Goal: Check status: Check status

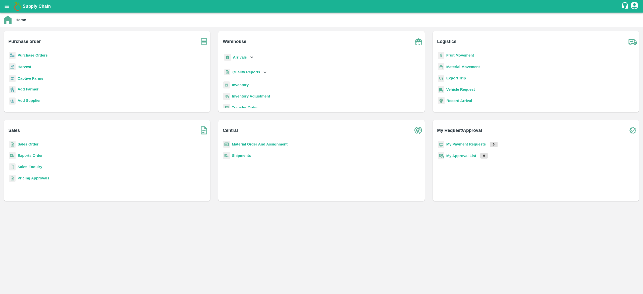
click at [7, 5] on icon "open drawer" at bounding box center [7, 6] width 4 height 3
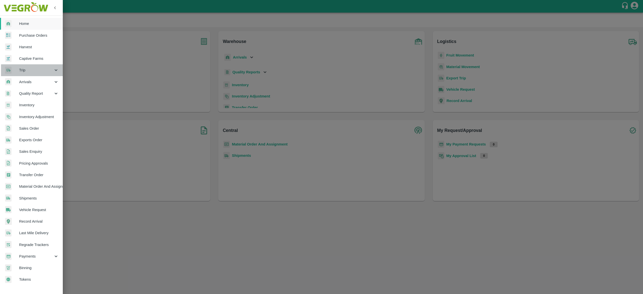
click at [41, 65] on div "Trip" at bounding box center [31, 70] width 63 height 12
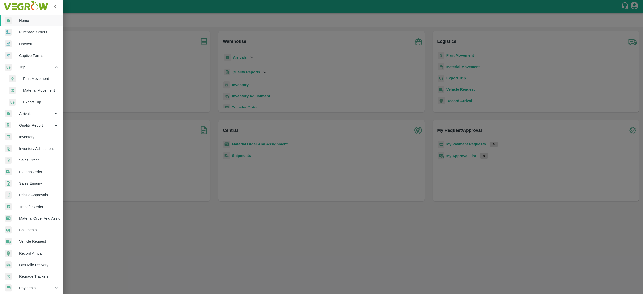
click at [40, 78] on span "Fruit Movement" at bounding box center [41, 79] width 36 height 6
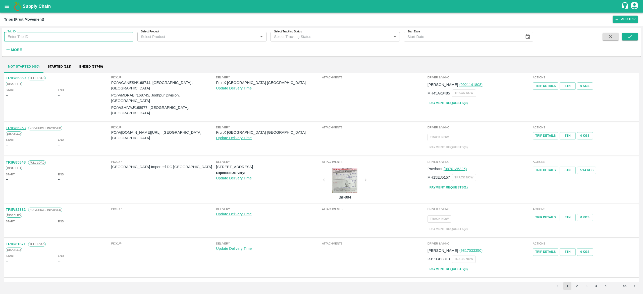
click at [51, 41] on input "Trip ID" at bounding box center [68, 37] width 129 height 10
type input "72088"
click at [632, 33] on button "submit" at bounding box center [630, 37] width 16 height 8
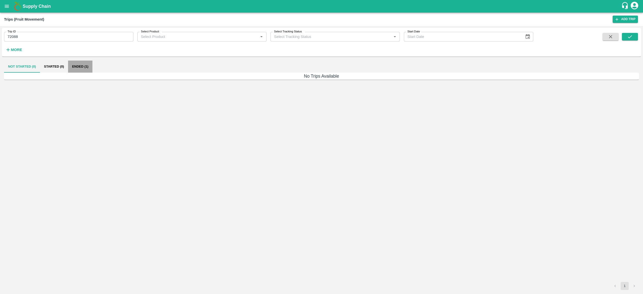
click at [81, 63] on button "Ended (1)" at bounding box center [80, 67] width 24 height 12
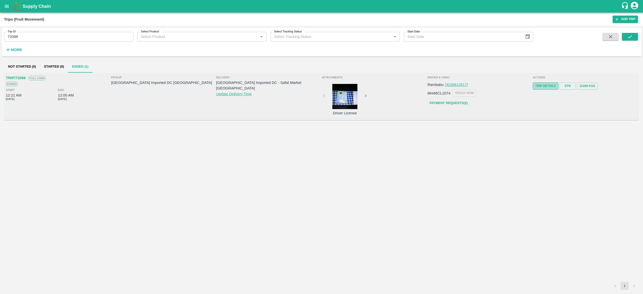
click at [543, 86] on link "Trip Details" at bounding box center [545, 85] width 25 height 7
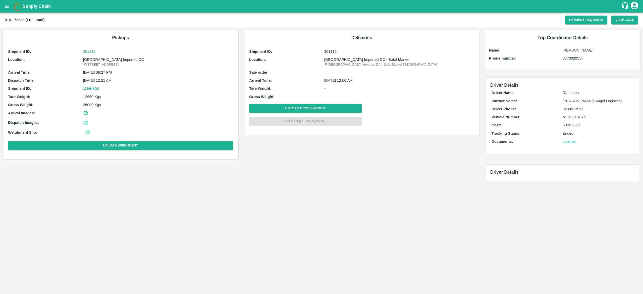
click at [88, 131] on icon at bounding box center [88, 132] width 4 height 3
